Goal: Task Accomplishment & Management: Manage account settings

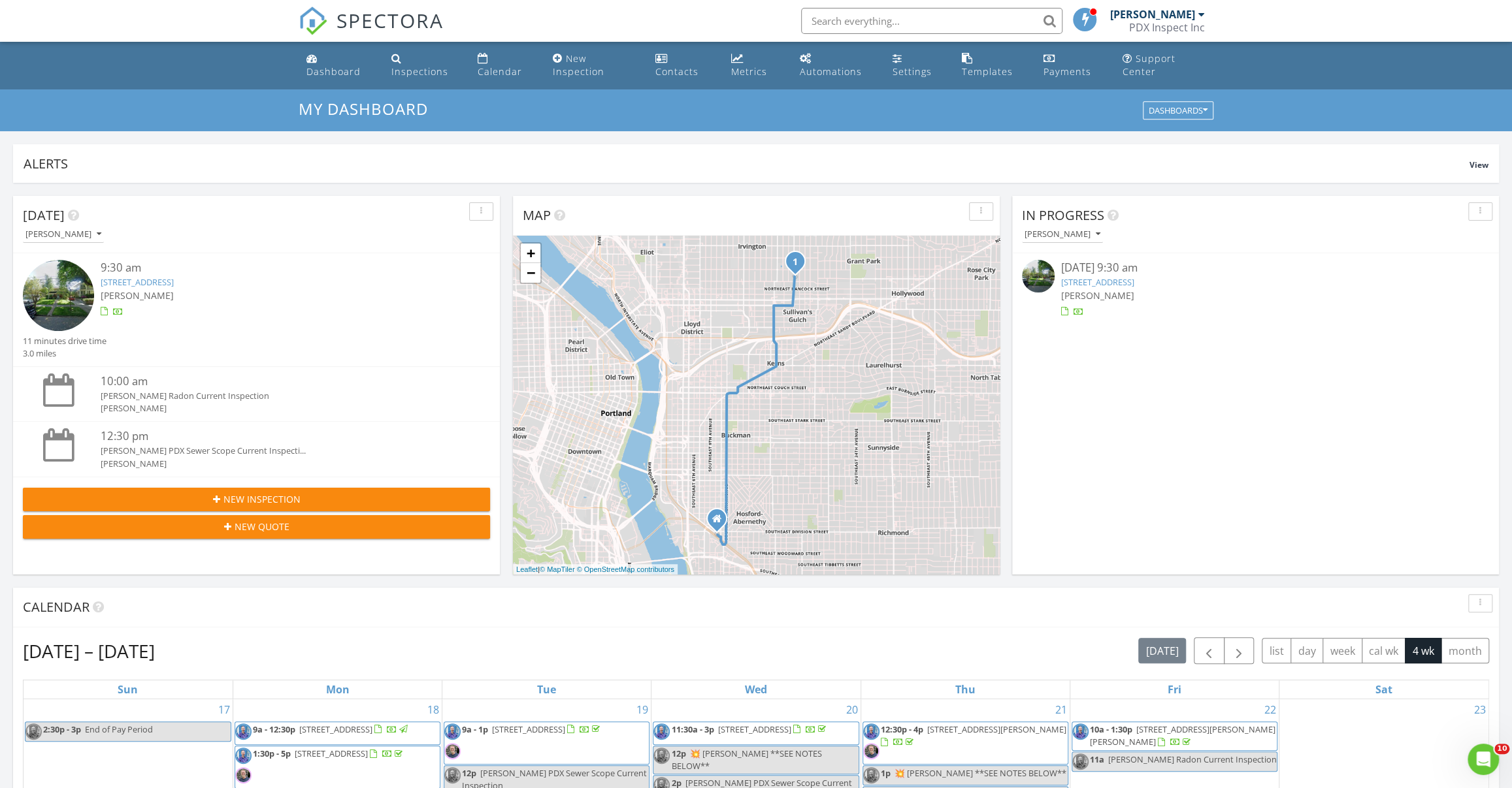
scroll to position [1208, 1531]
click at [1113, 281] on link "[STREET_ADDRESS]" at bounding box center [1097, 282] width 73 height 12
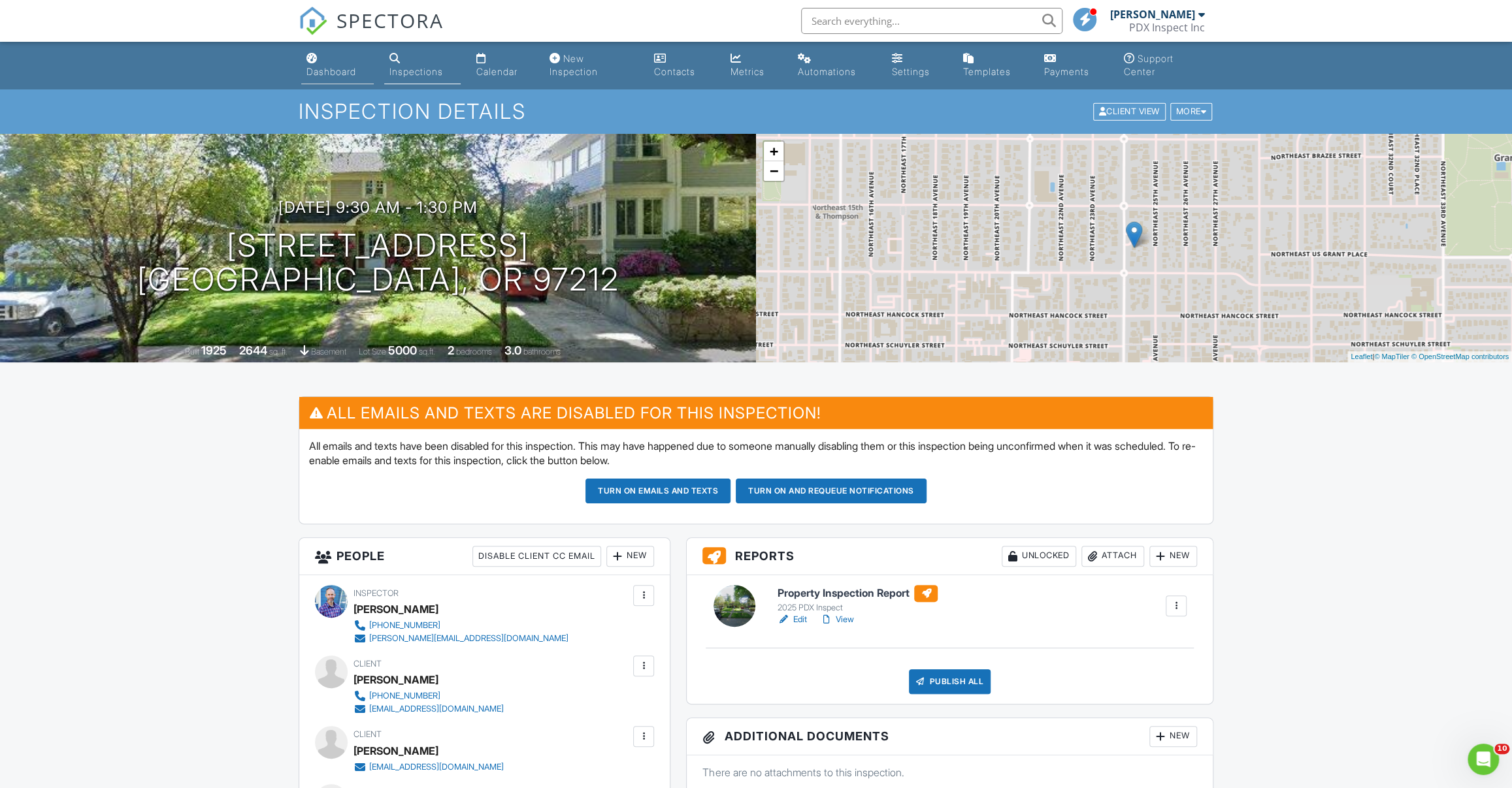
click at [335, 55] on link "Dashboard" at bounding box center [338, 66] width 73 height 37
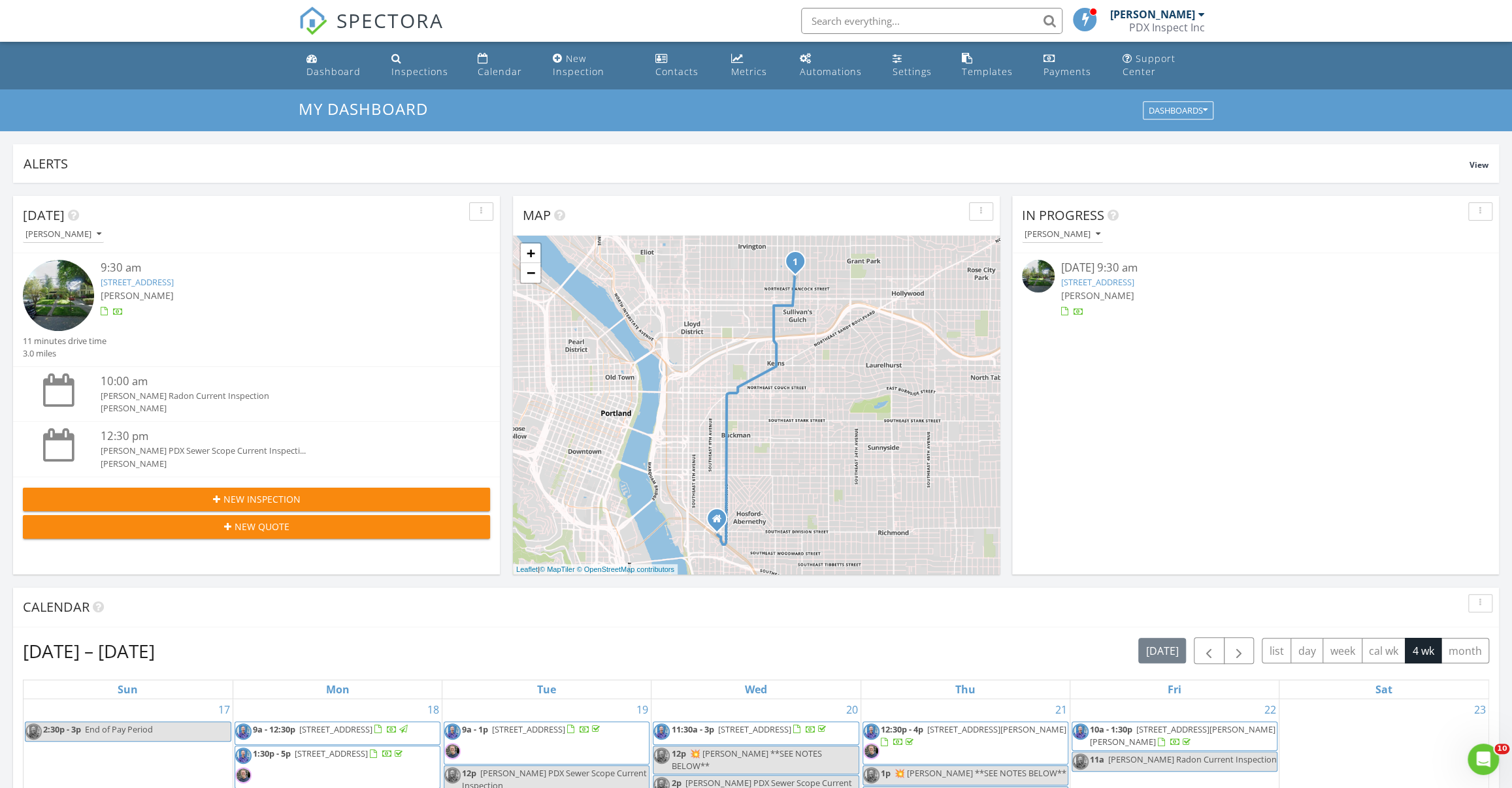
scroll to position [1208, 1531]
click at [1105, 295] on span "[PERSON_NAME]" at bounding box center [1097, 295] width 73 height 12
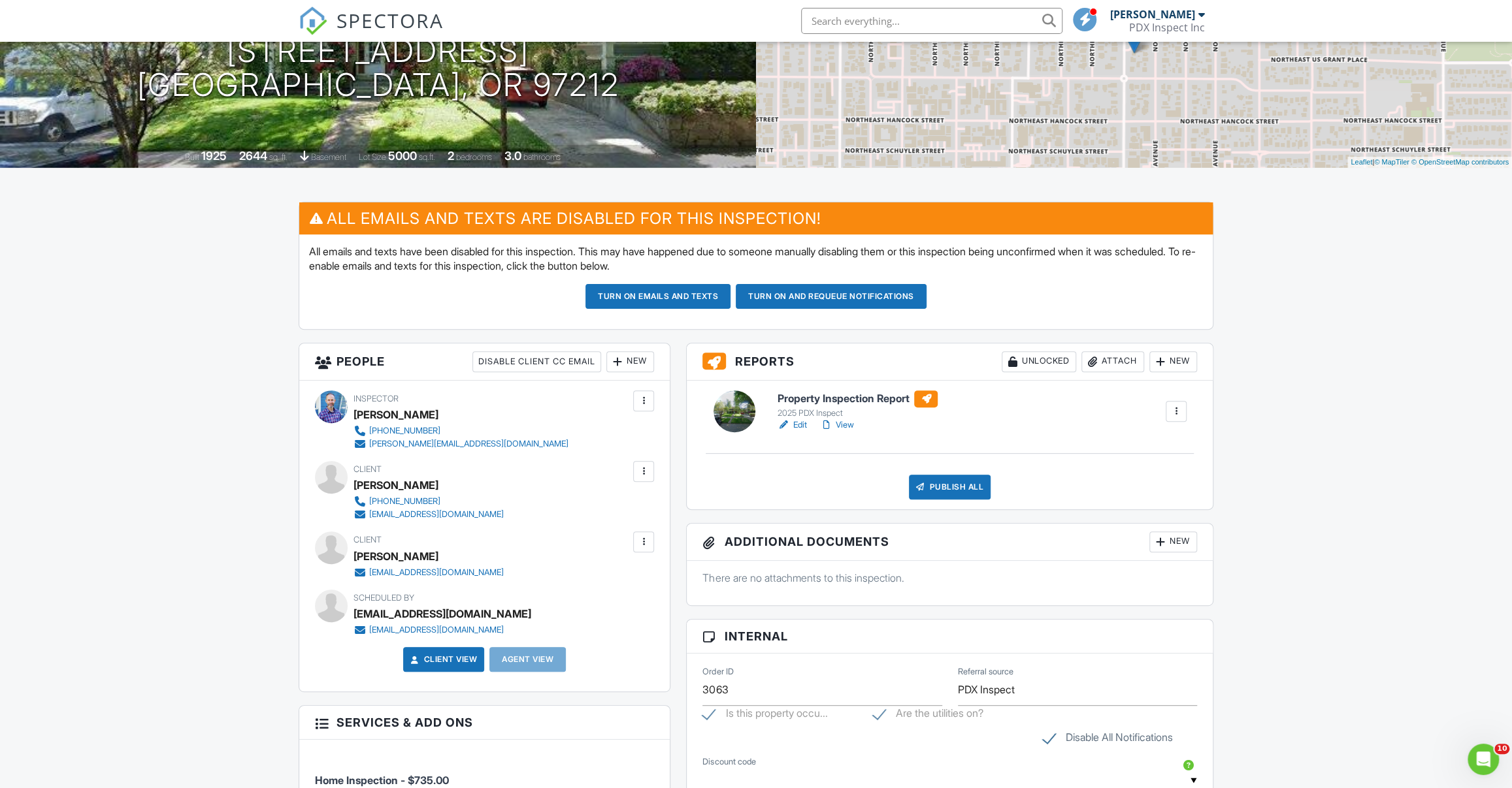
scroll to position [290, 0]
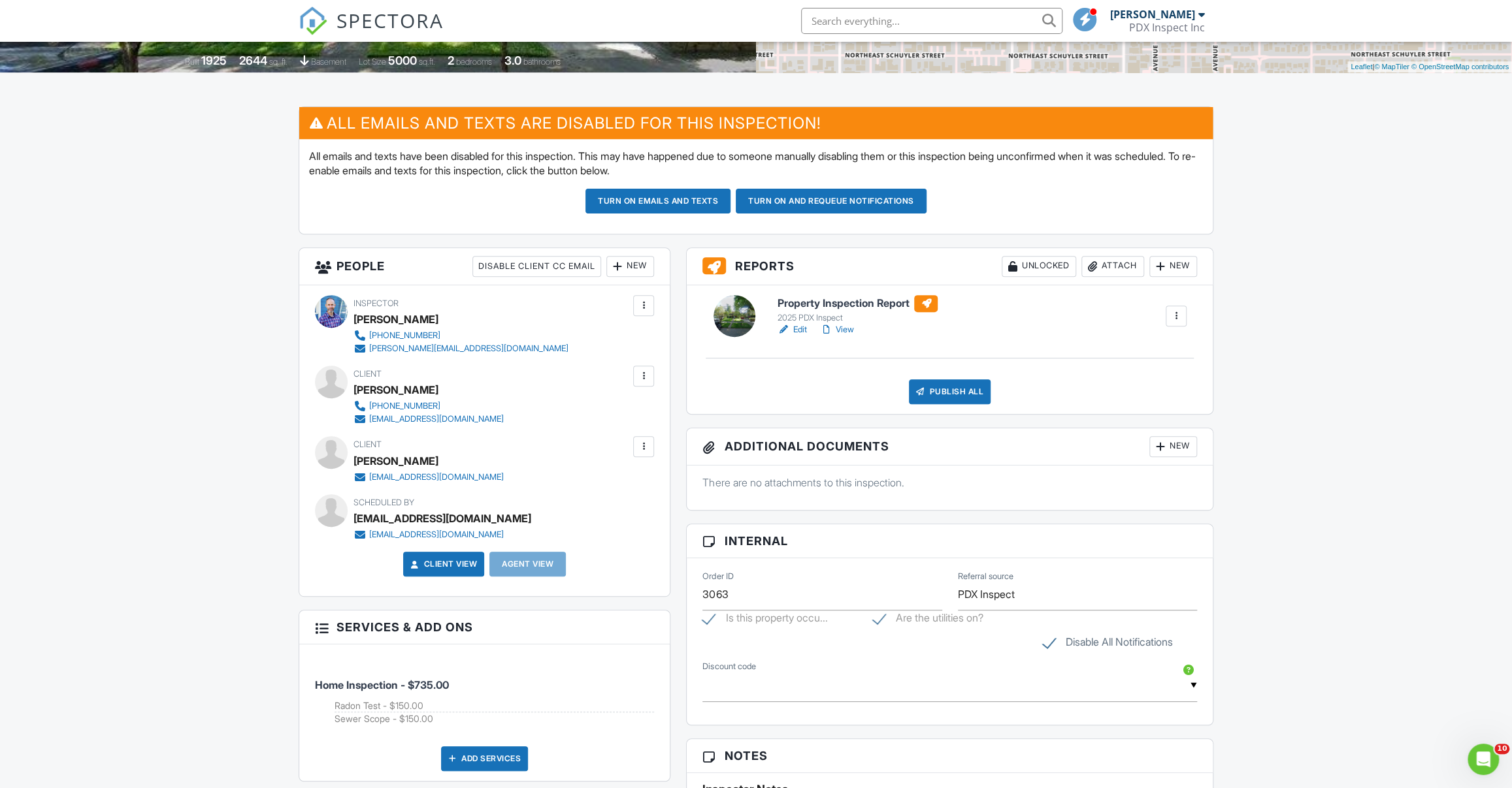
click at [271, 416] on div "Dashboard Inspections Calendar New Inspection Contacts Metrics Automations Sett…" at bounding box center [756, 687] width 1512 height 1872
click at [1125, 266] on div "Attach" at bounding box center [1112, 266] width 62 height 20
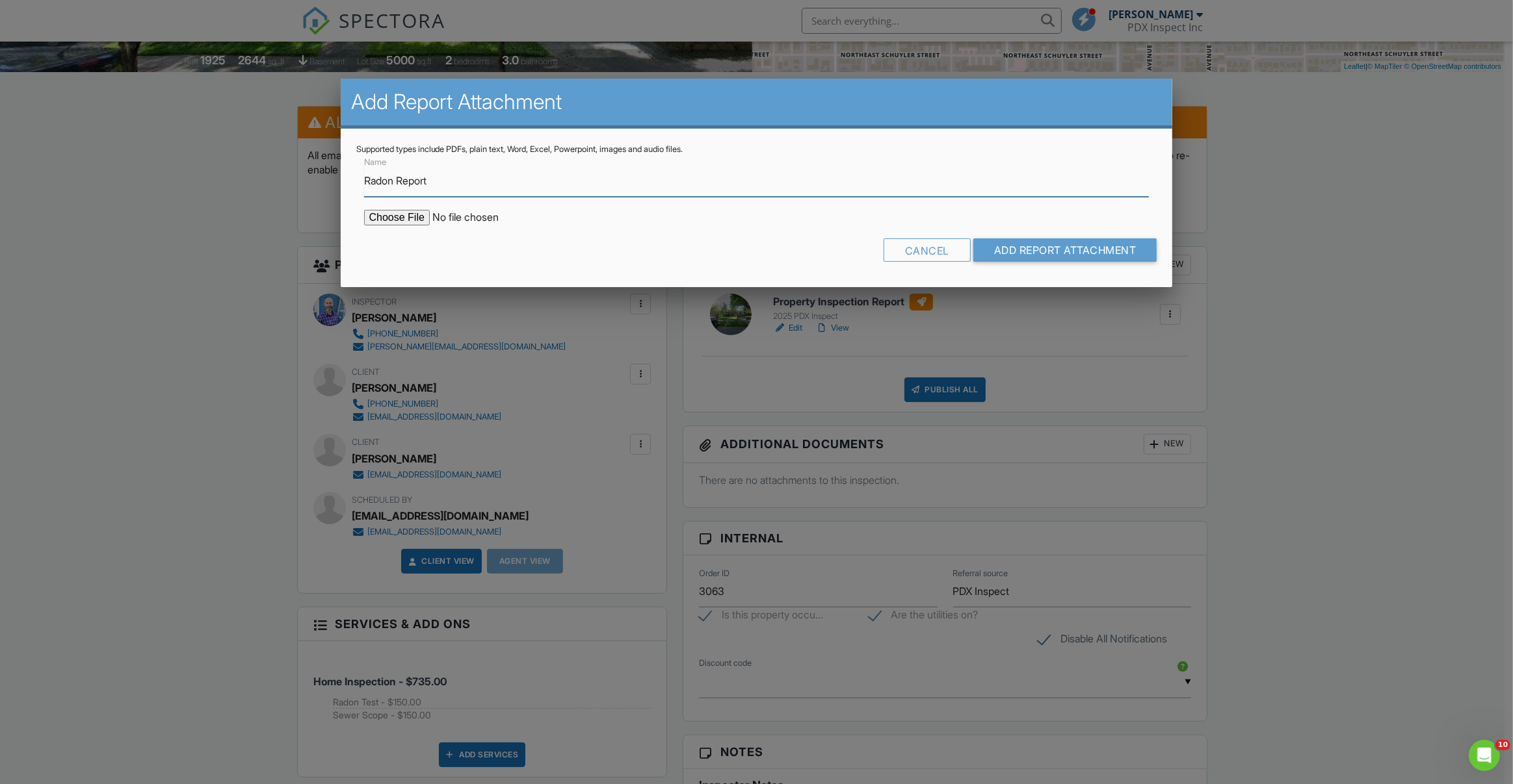
type input "Radon Report"
click at [364, 210] on input "file" at bounding box center [475, 218] width 221 height 16
type input "C:\fakepath\2136-NE-24th-Ave Radon Report.pdf"
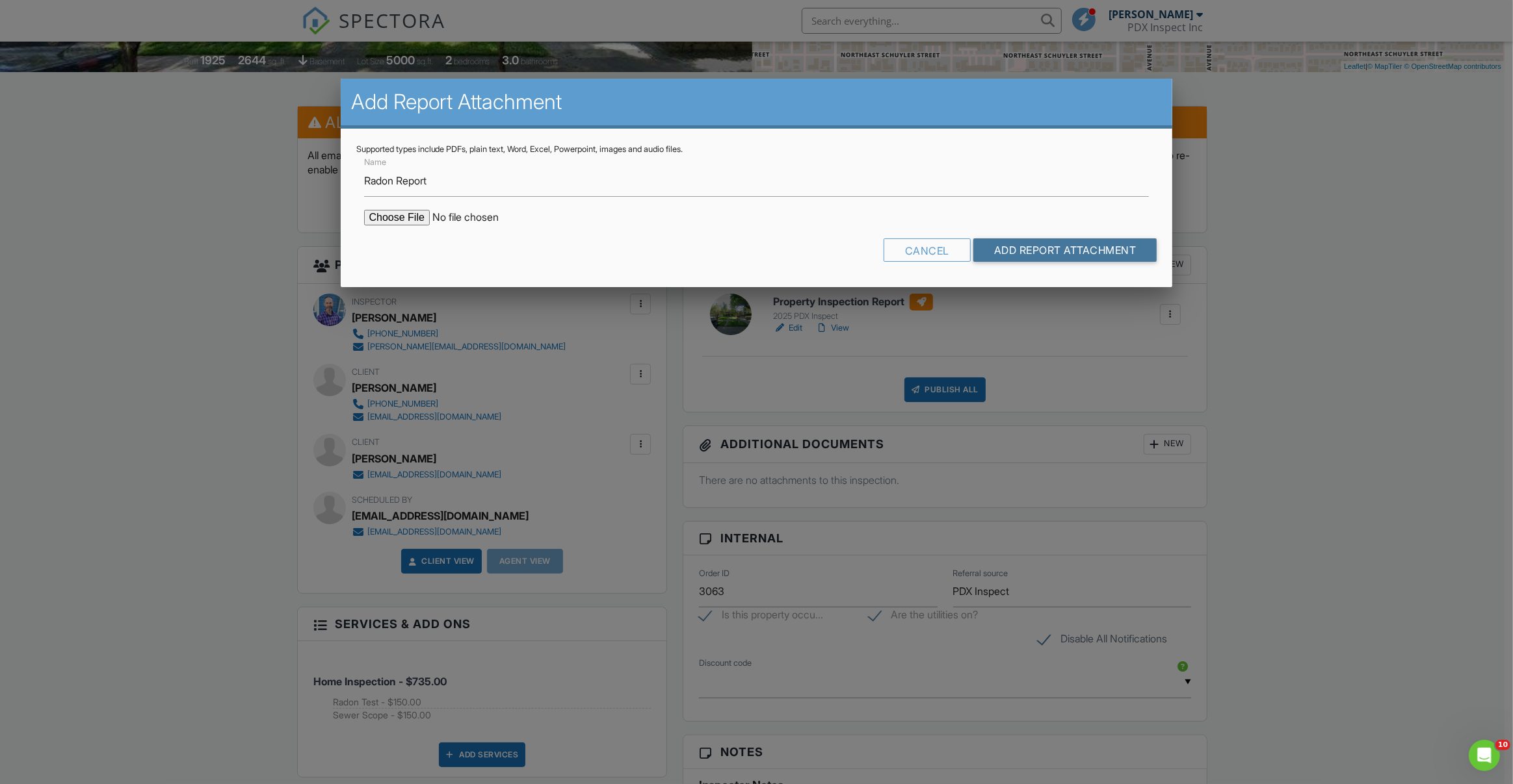
click at [973, 238] on input "Add Report Attachment" at bounding box center [1065, 250] width 184 height 23
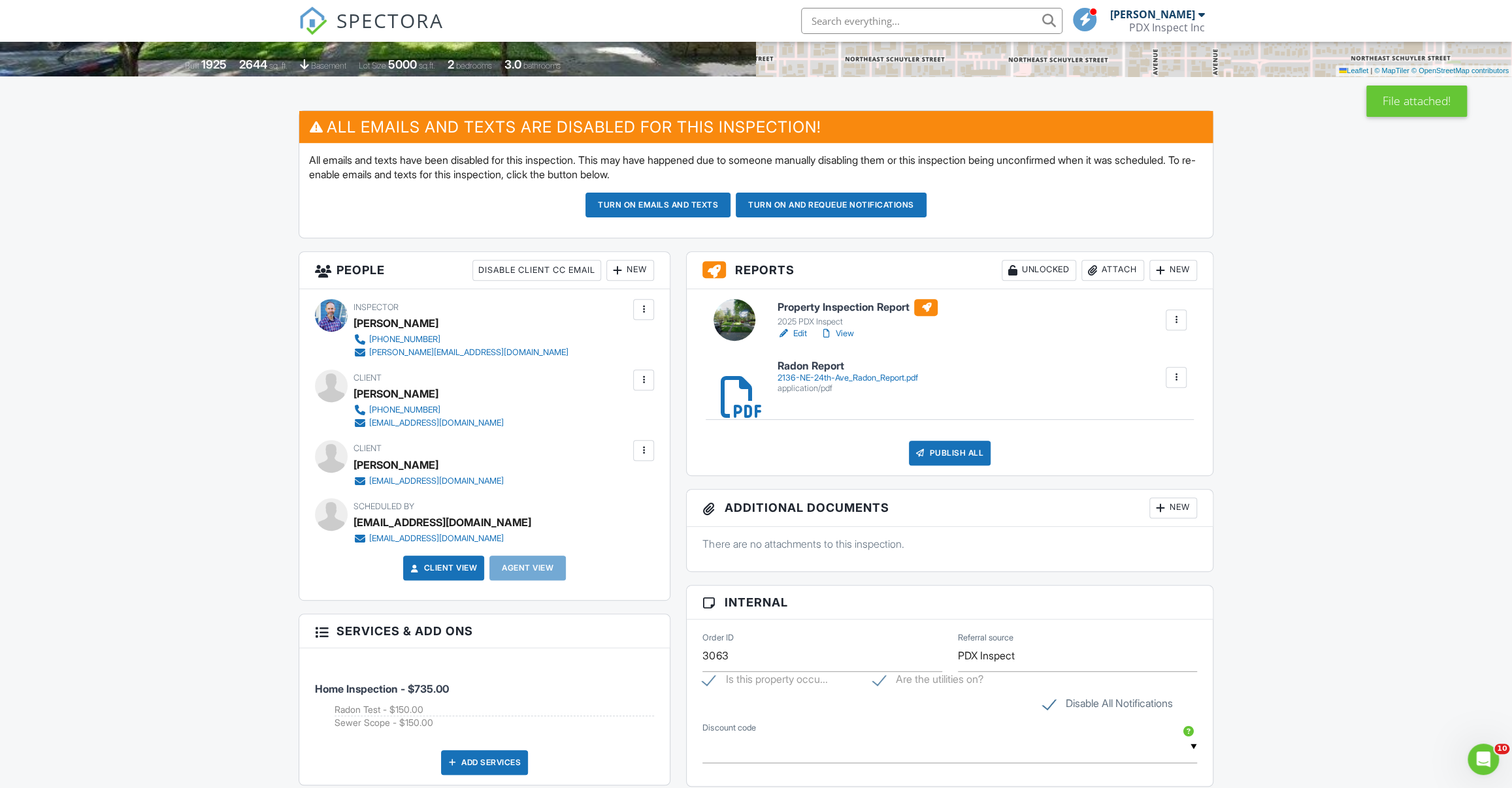
click at [1103, 271] on div "Attach" at bounding box center [1112, 269] width 62 height 20
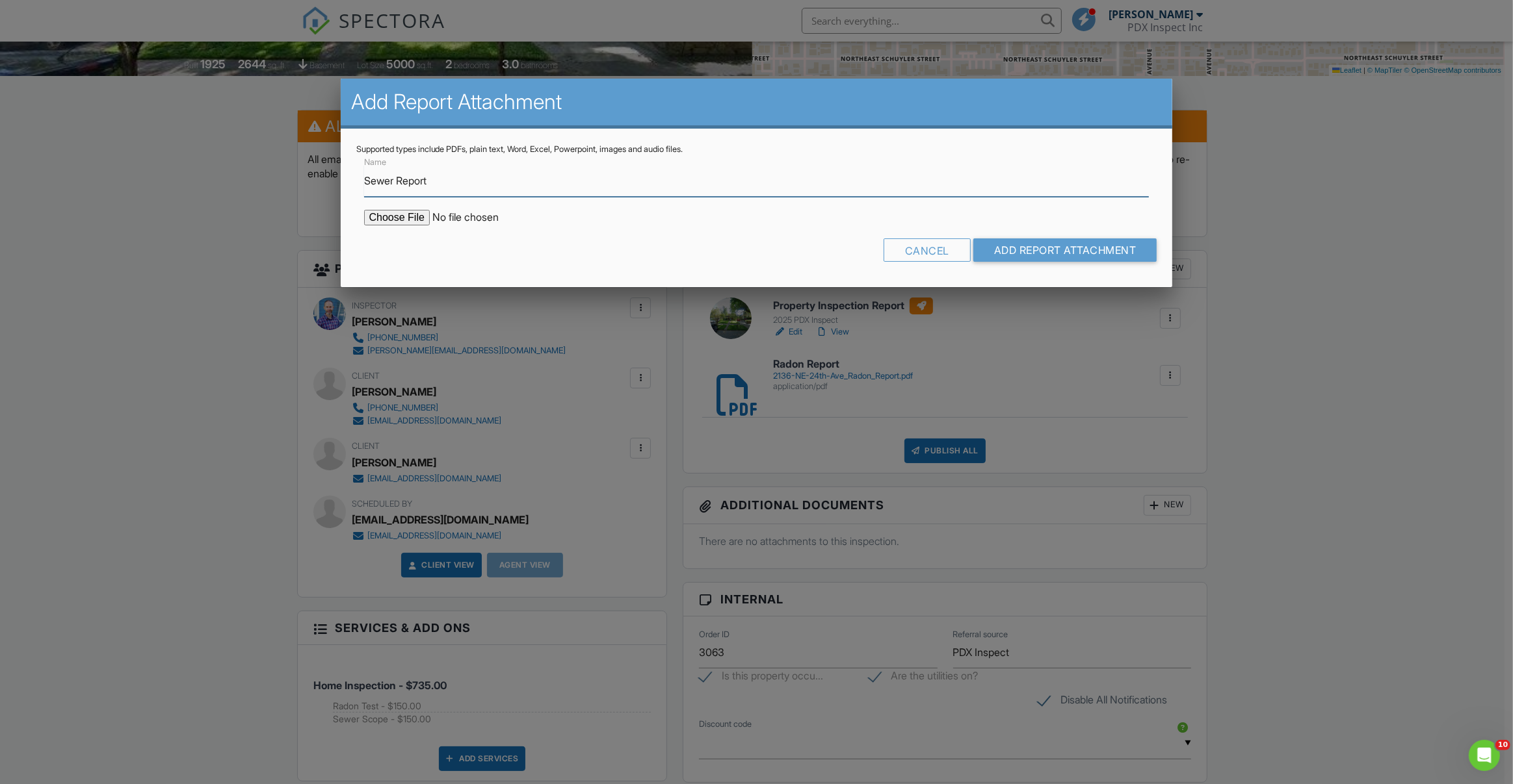
type input "Sewer Report"
click at [364, 210] on input "file" at bounding box center [475, 218] width 221 height 16
type input "C:\fakepath\2136 NE 24th Ave - Sewer Line Inspection Report.pdf"
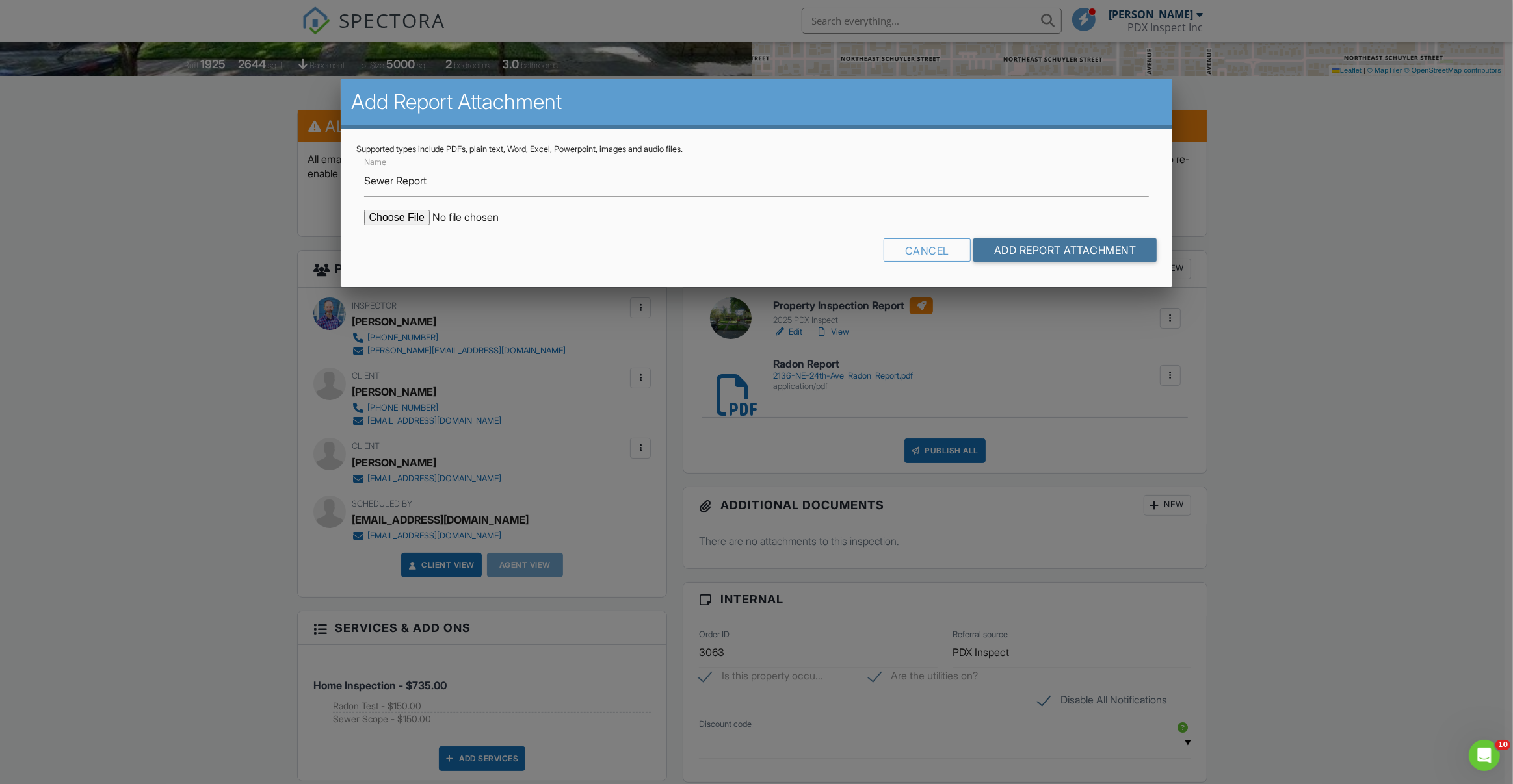
click at [973, 238] on input "Add Report Attachment" at bounding box center [1065, 250] width 184 height 23
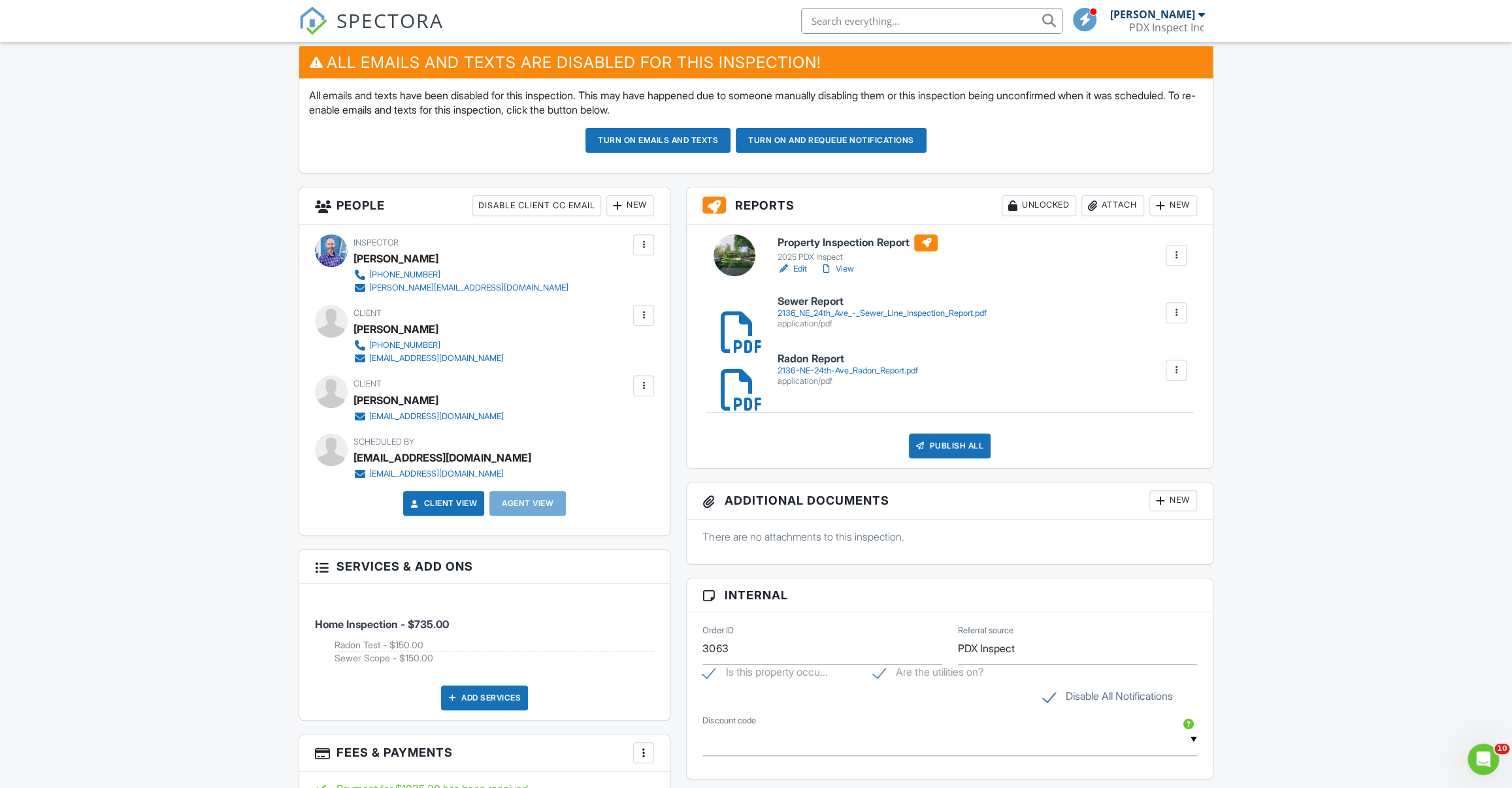
scroll to position [477, 0]
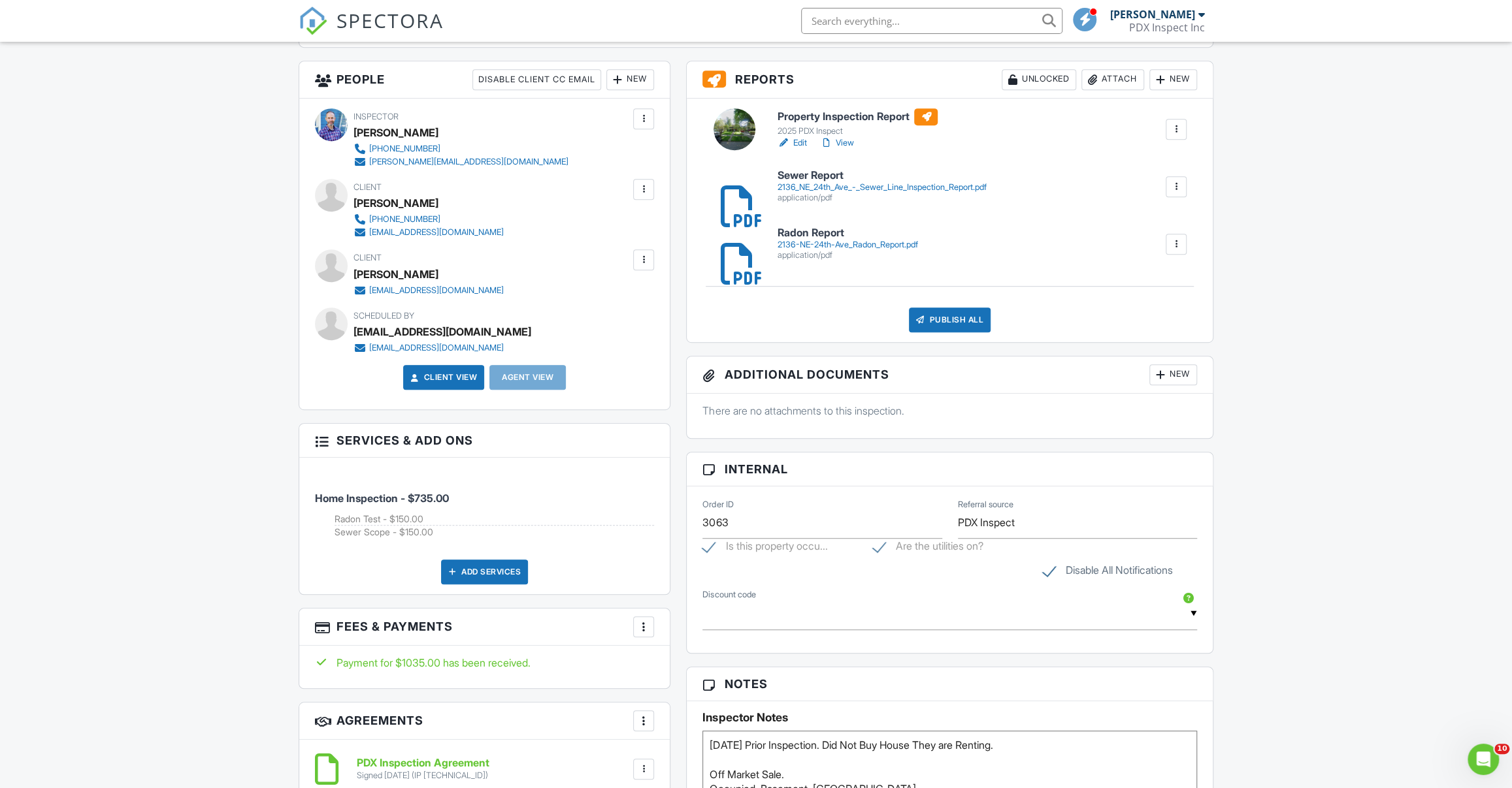
drag, startPoint x: 355, startPoint y: 202, endPoint x: 428, endPoint y: 207, distance: 73.2
click at [428, 207] on div "[PERSON_NAME]" at bounding box center [395, 203] width 85 height 20
copy div "[PERSON_NAME]"
